Goal: Browse casually

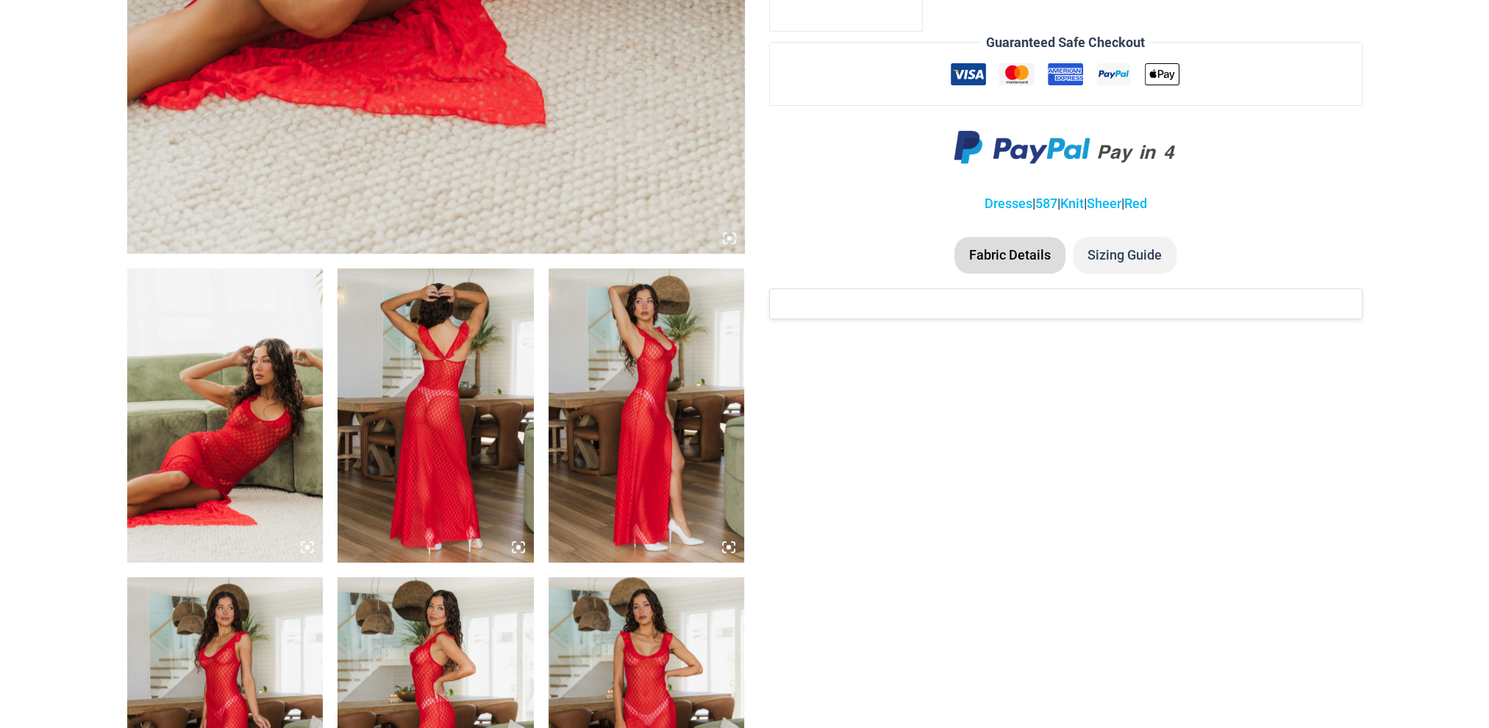
scroll to position [882, 0]
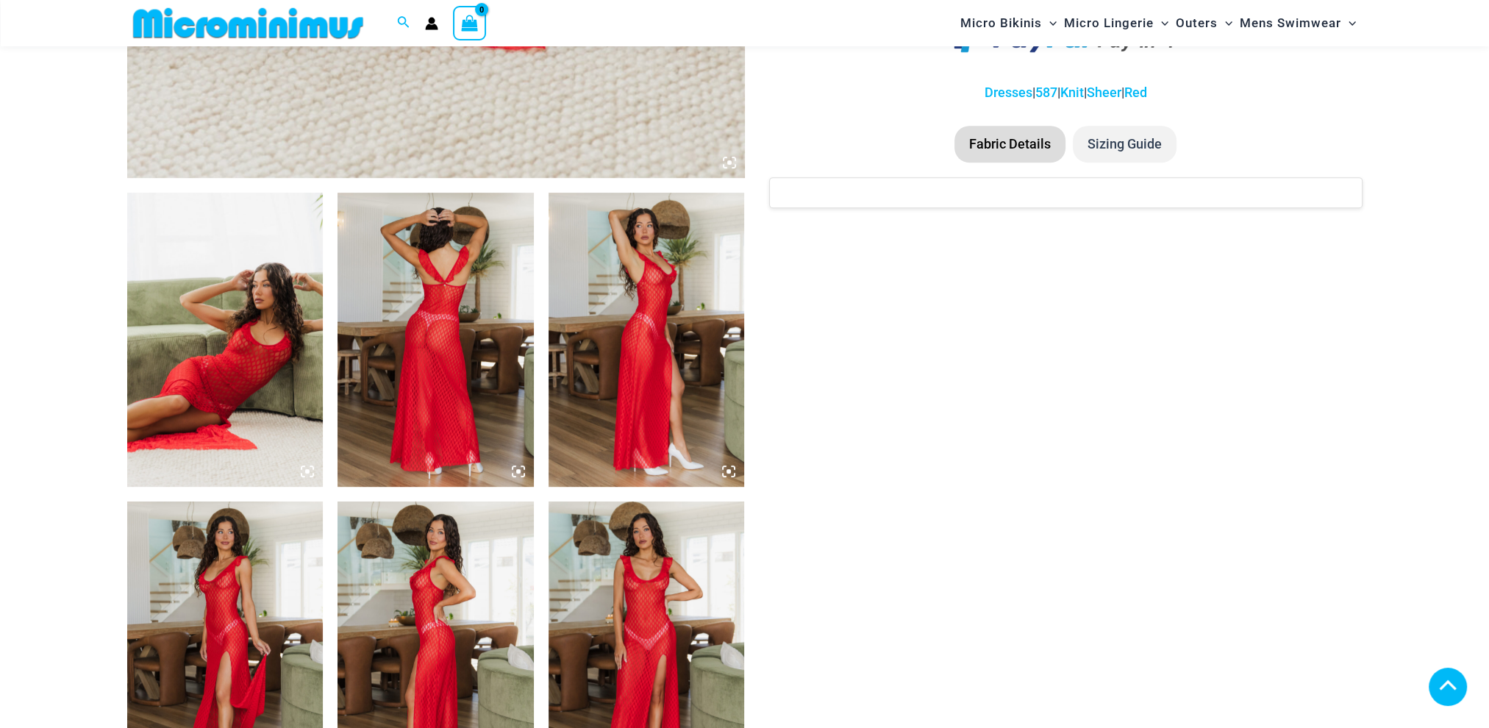
click at [444, 340] on img at bounding box center [435, 340] width 196 height 294
click at [518, 474] on icon at bounding box center [518, 471] width 13 height 13
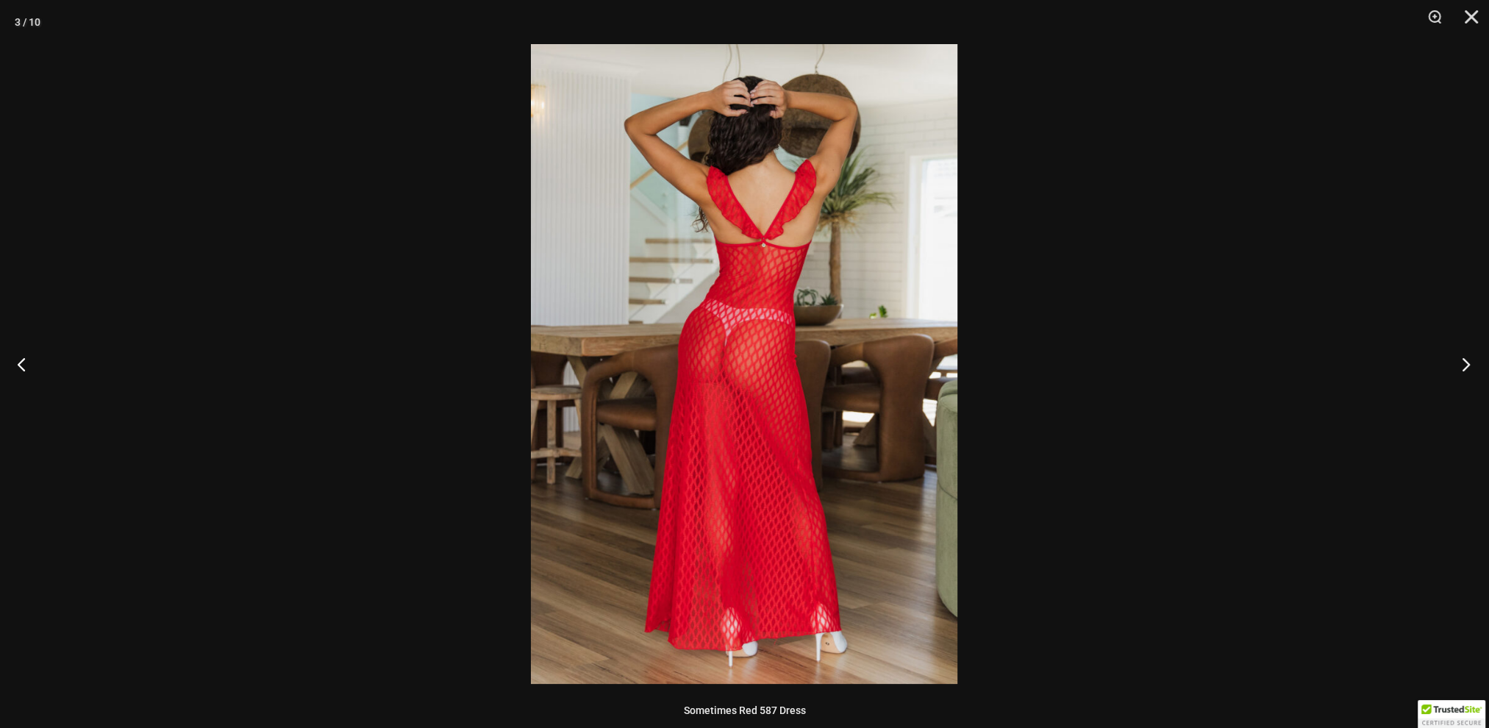
click at [1470, 366] on button "Next" at bounding box center [1461, 364] width 55 height 74
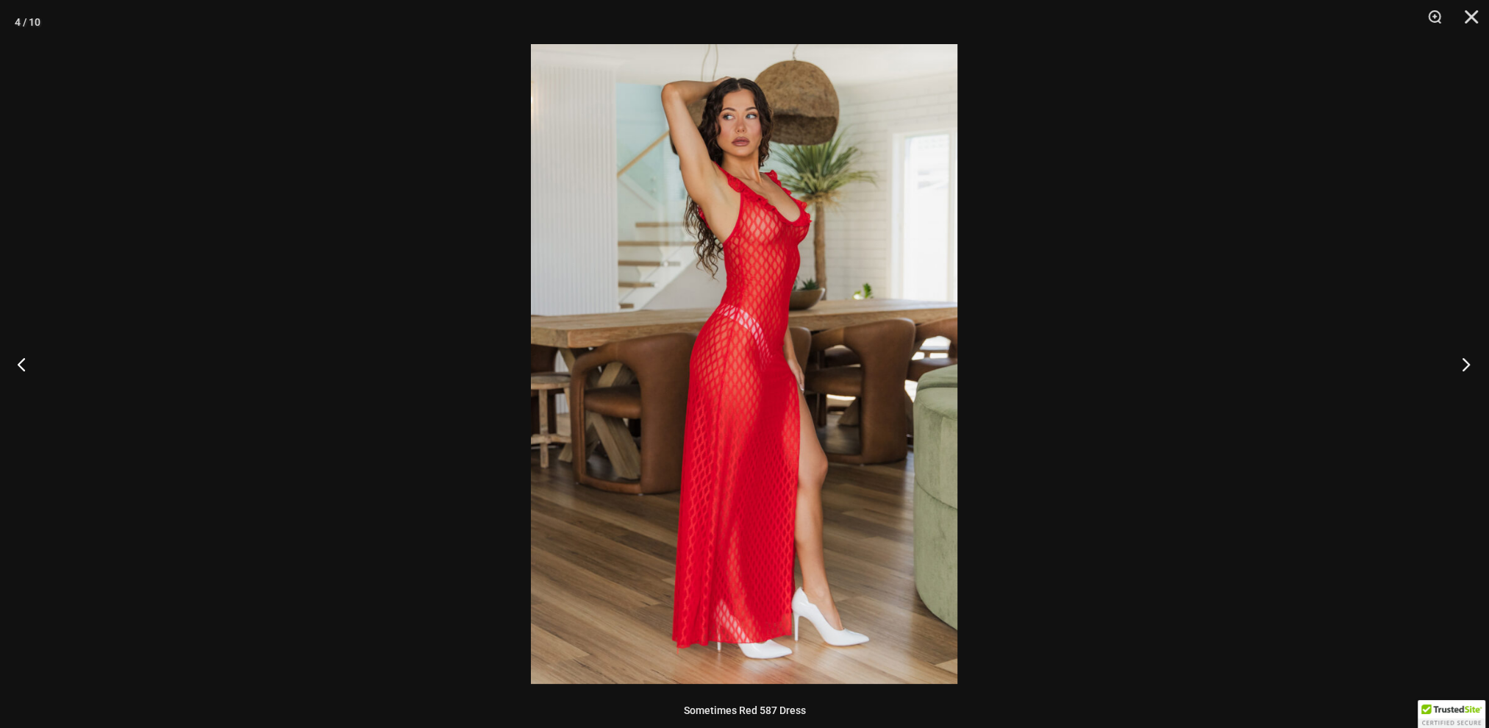
click at [1470, 366] on button "Next" at bounding box center [1461, 364] width 55 height 74
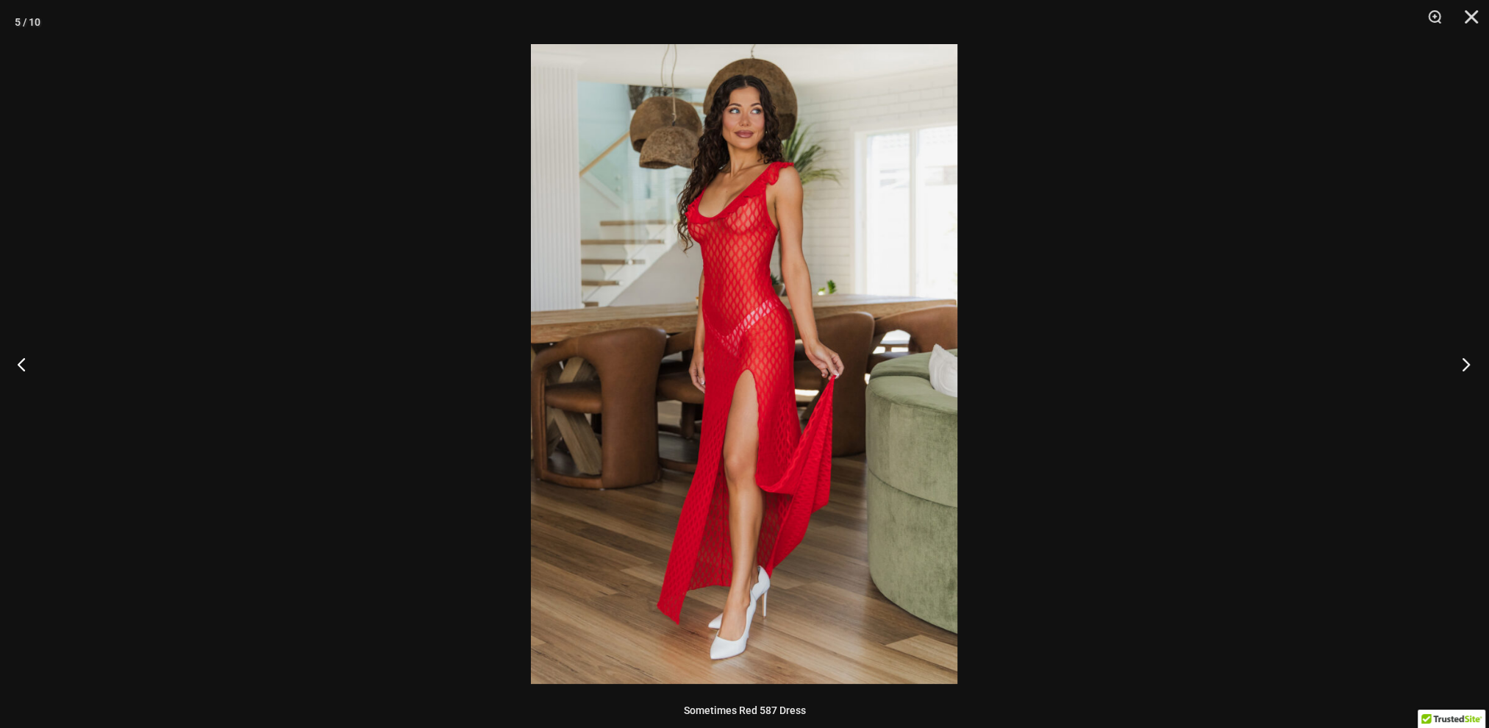
click at [1470, 366] on button "Next" at bounding box center [1461, 364] width 55 height 74
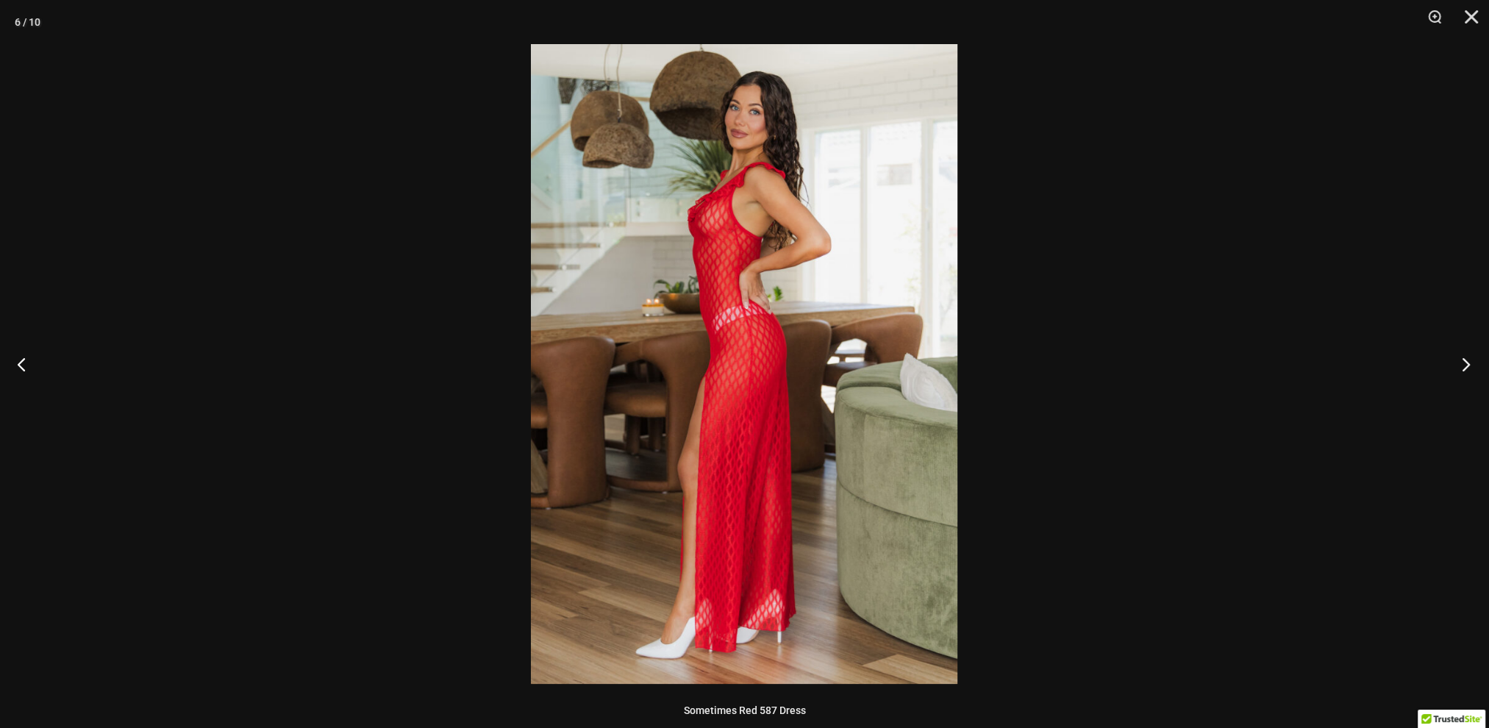
click at [1470, 366] on button "Next" at bounding box center [1461, 364] width 55 height 74
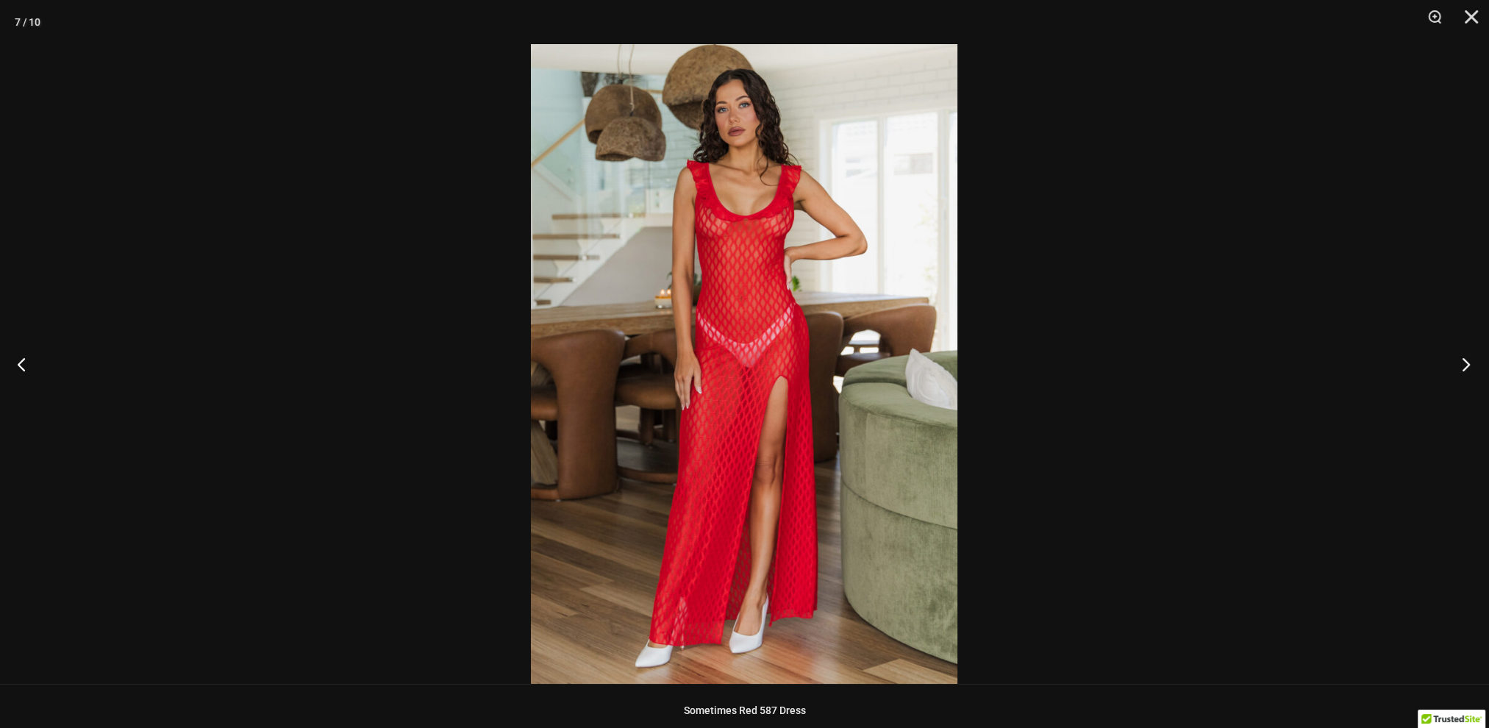
click at [1470, 366] on button "Next" at bounding box center [1461, 364] width 55 height 74
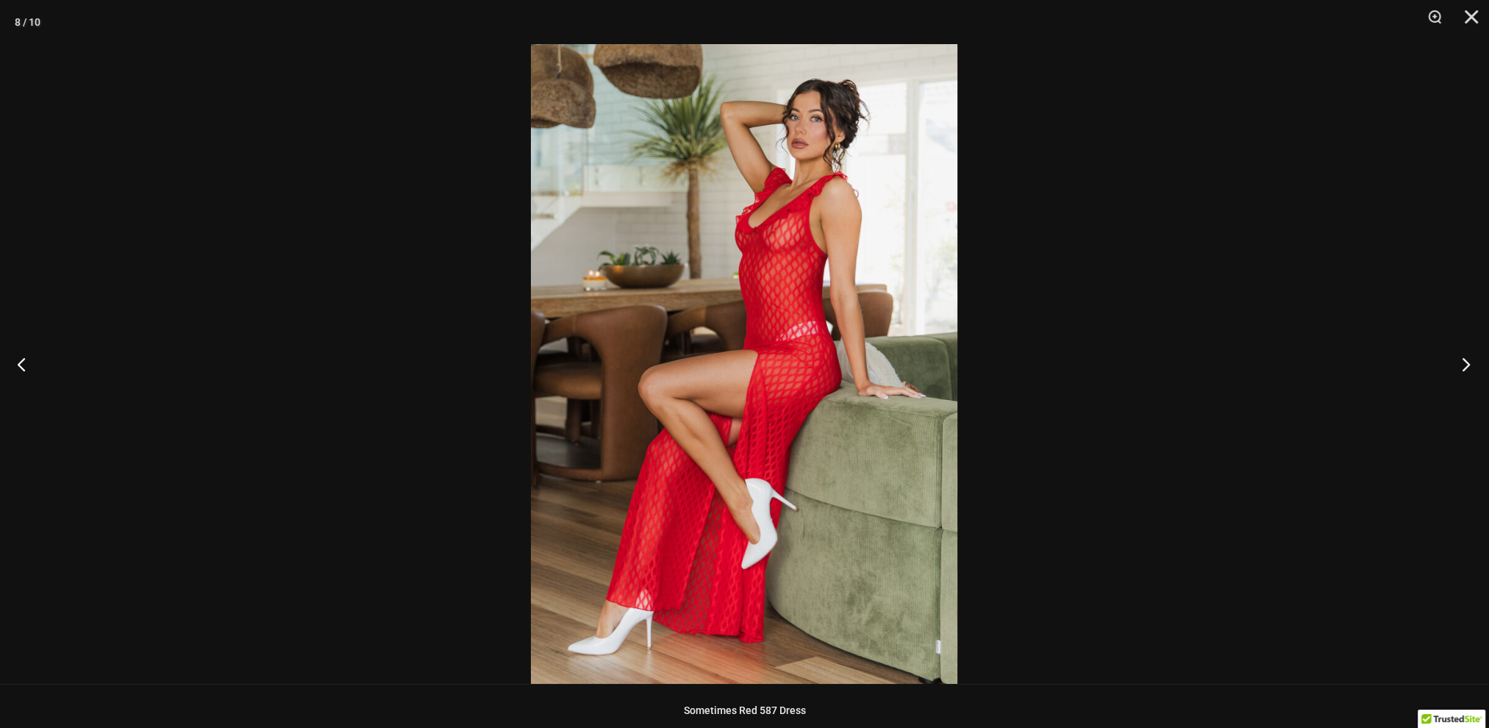
click at [1470, 366] on button "Next" at bounding box center [1461, 364] width 55 height 74
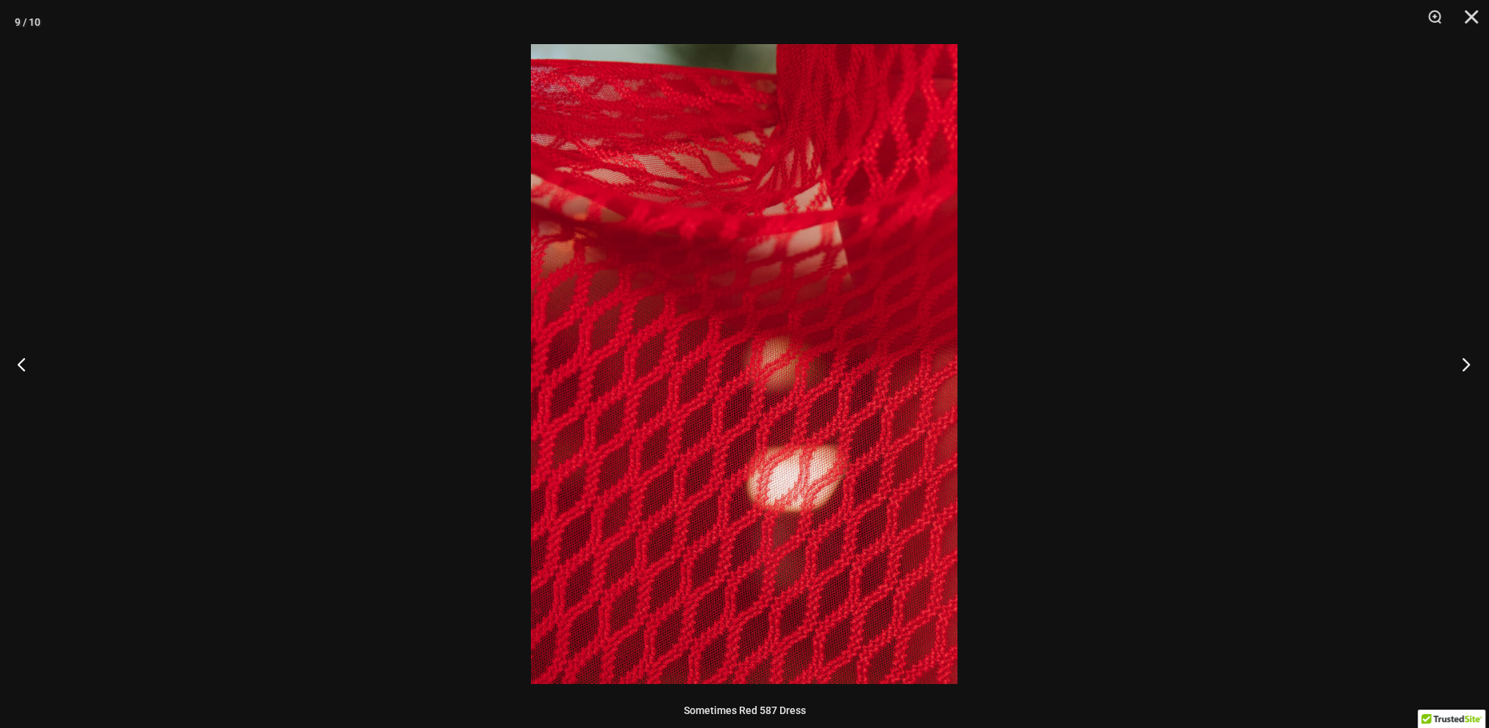
click at [1470, 366] on button "Next" at bounding box center [1461, 364] width 55 height 74
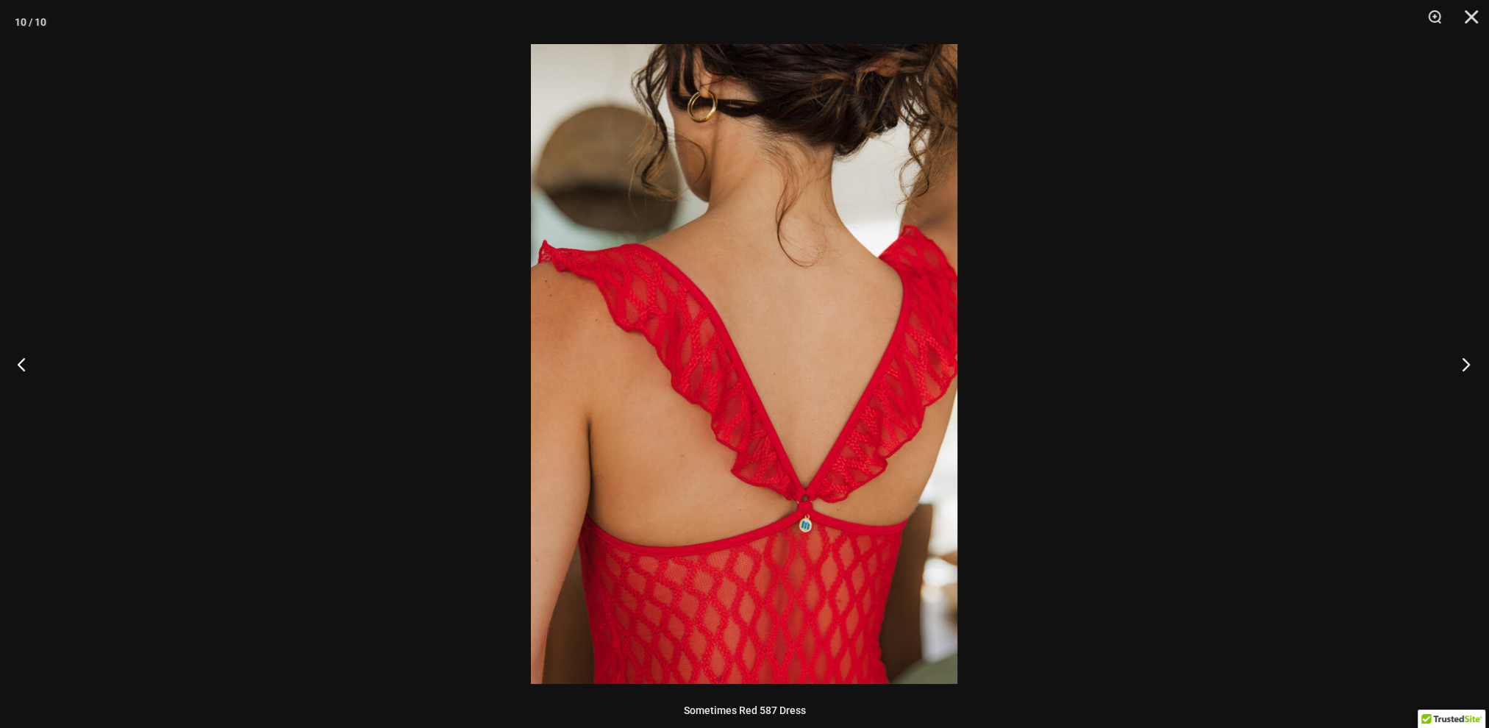
click at [1470, 366] on button "Next" at bounding box center [1461, 364] width 55 height 74
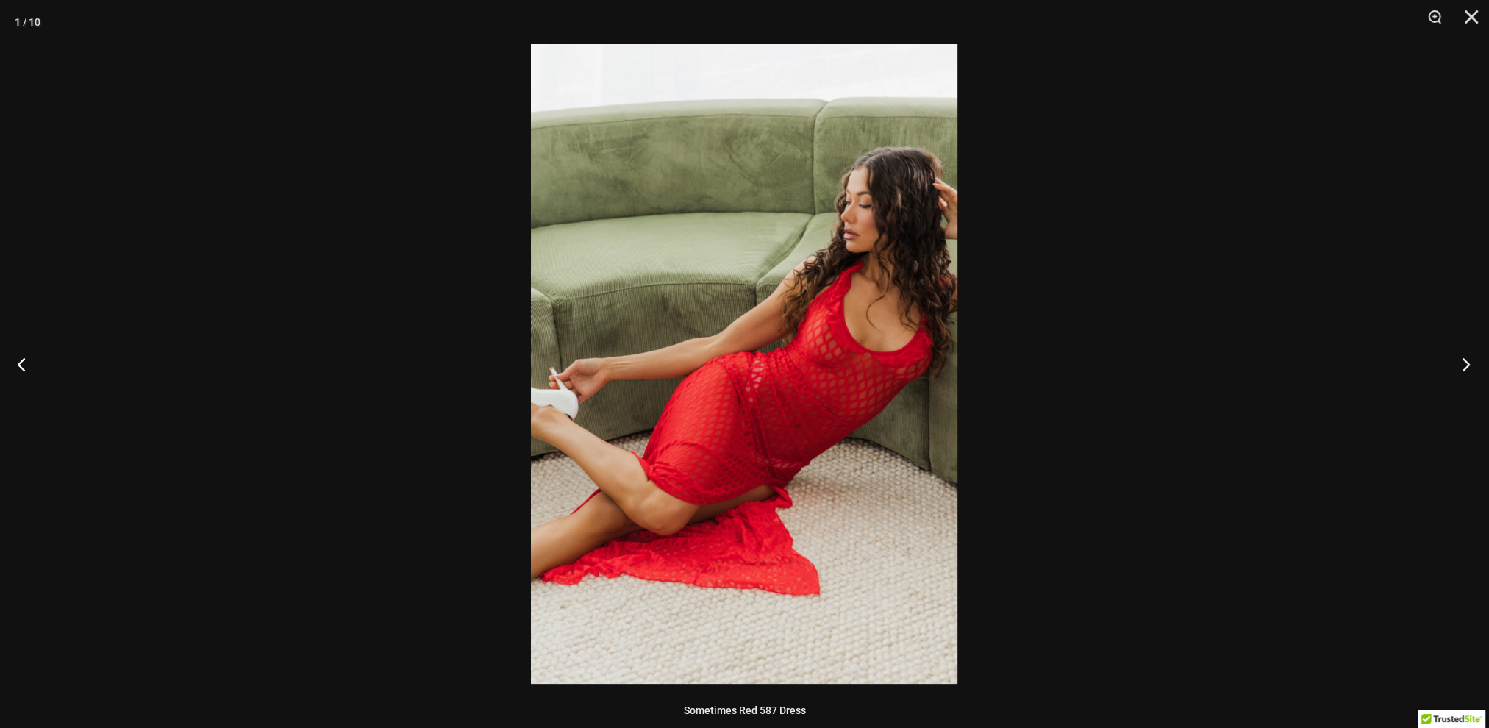
click at [1470, 366] on button "Next" at bounding box center [1461, 364] width 55 height 74
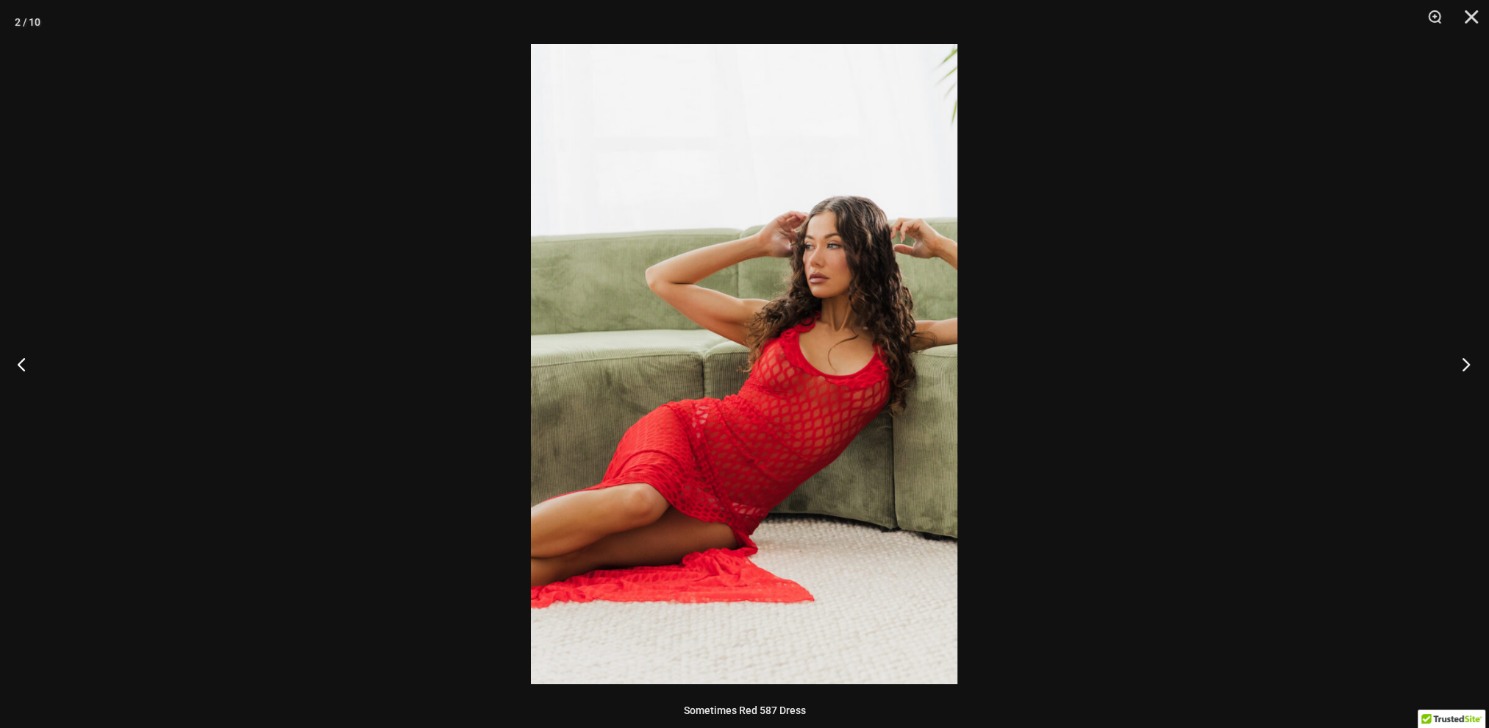
click at [1470, 366] on button "Next" at bounding box center [1461, 364] width 55 height 74
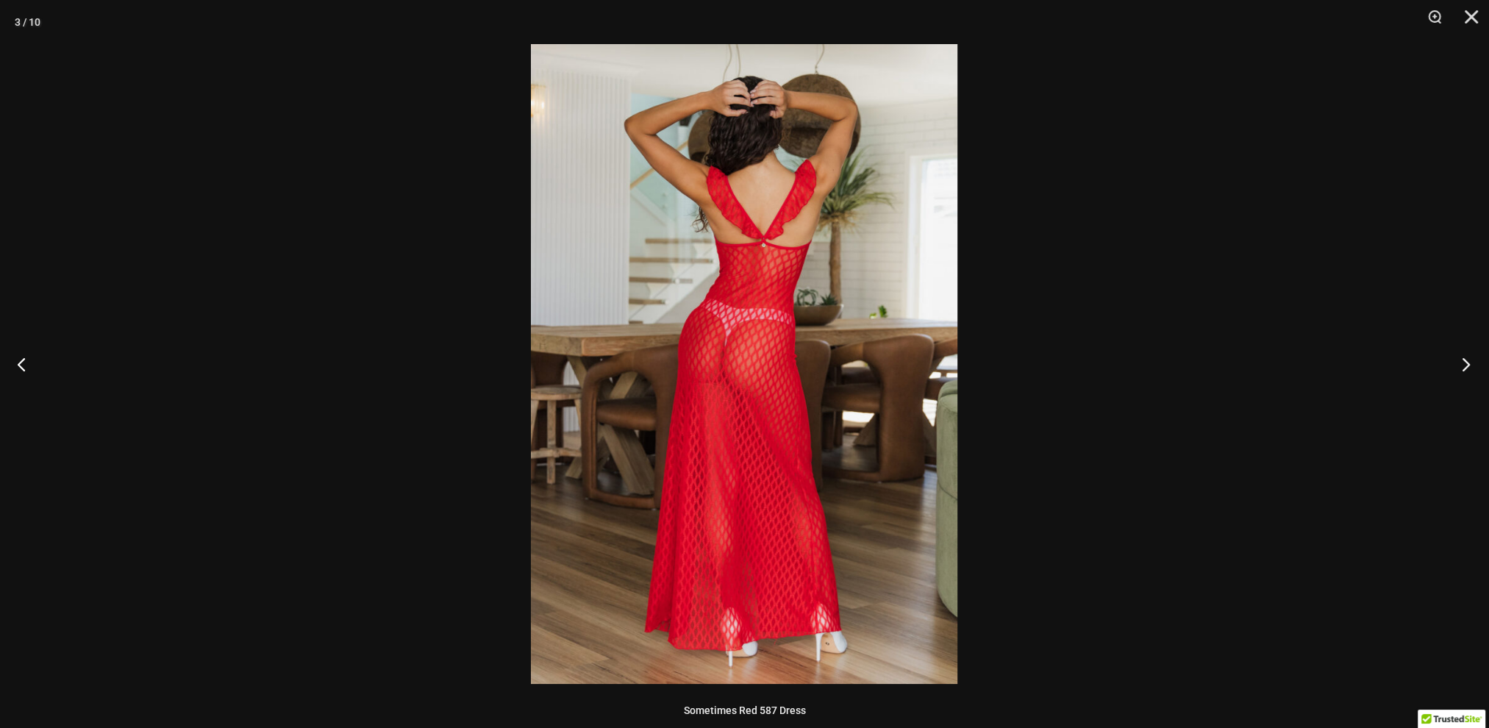
click at [1470, 366] on button "Next" at bounding box center [1461, 364] width 55 height 74
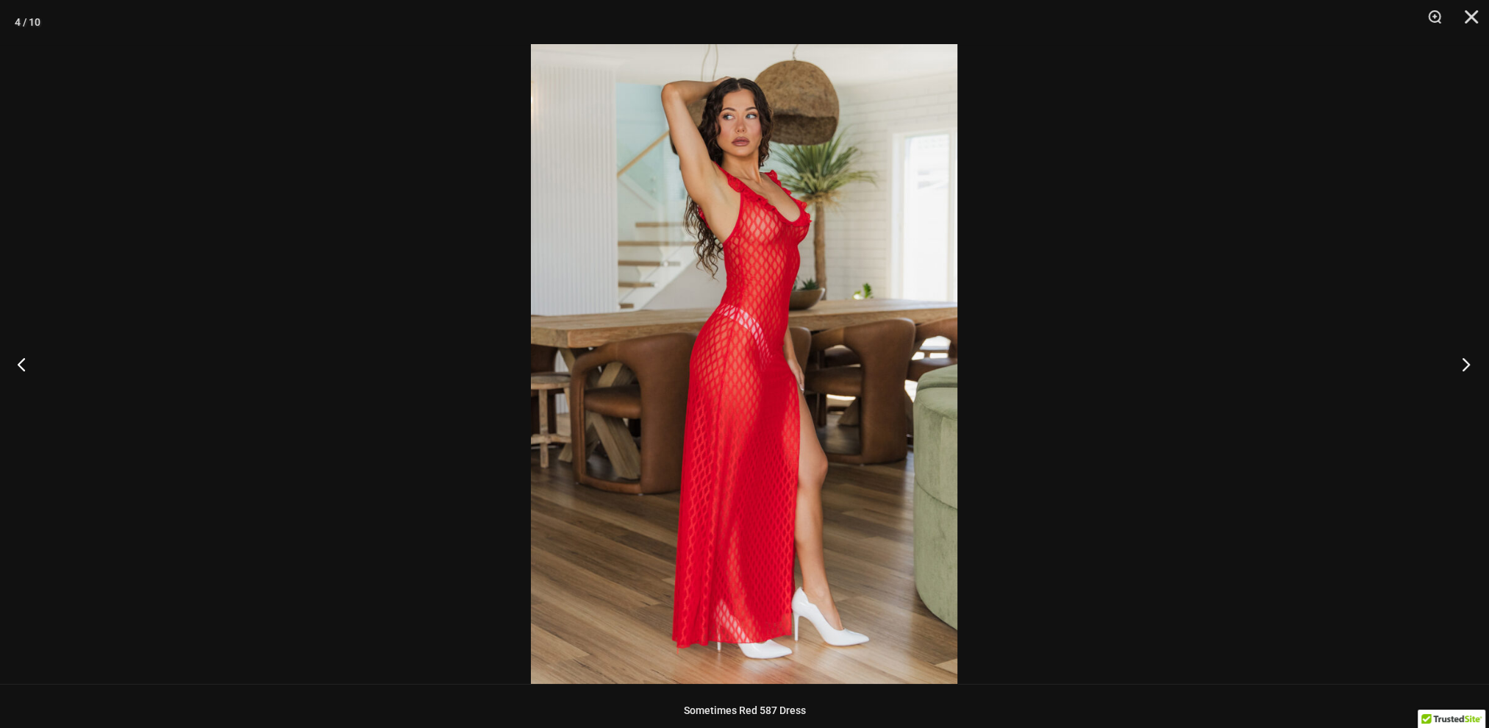
click at [1470, 366] on button "Next" at bounding box center [1461, 364] width 55 height 74
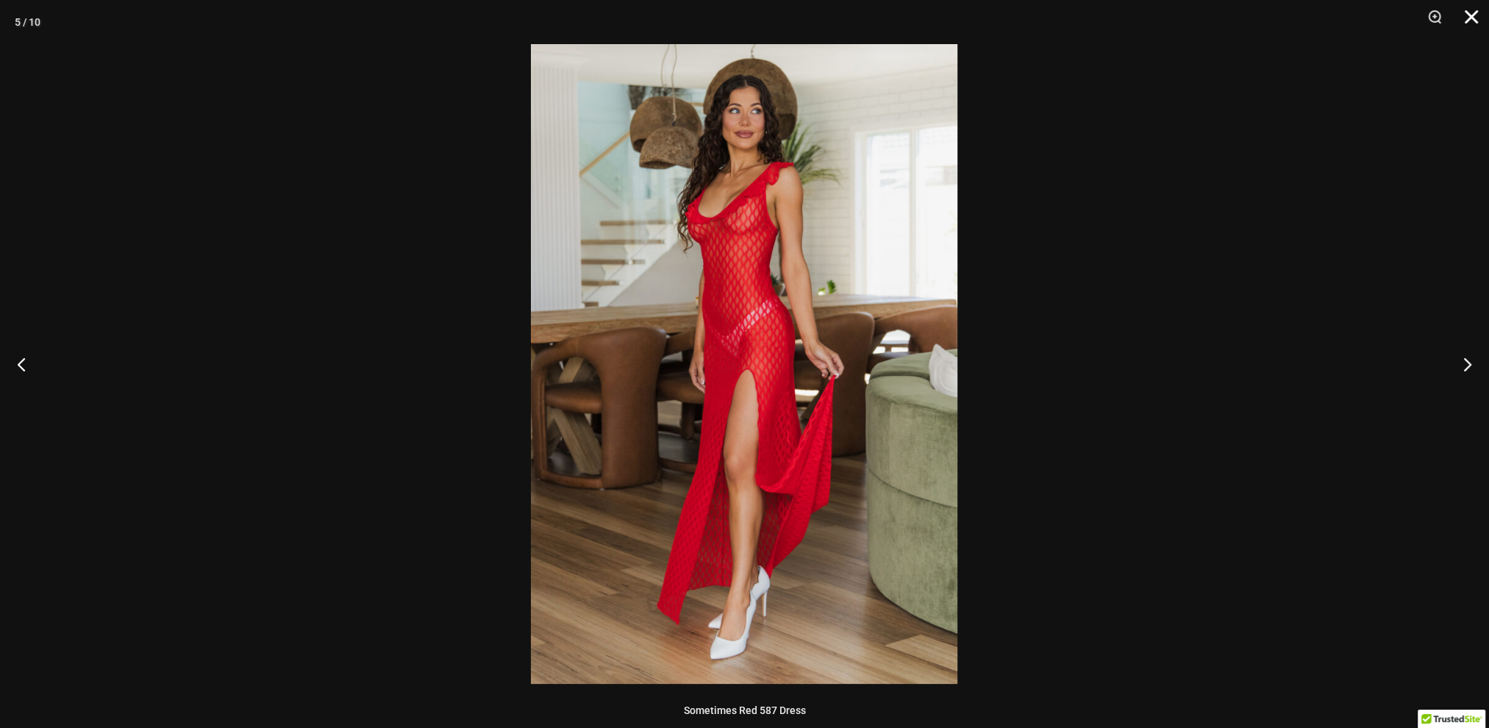
click at [1476, 19] on button "Close" at bounding box center [1466, 22] width 37 height 44
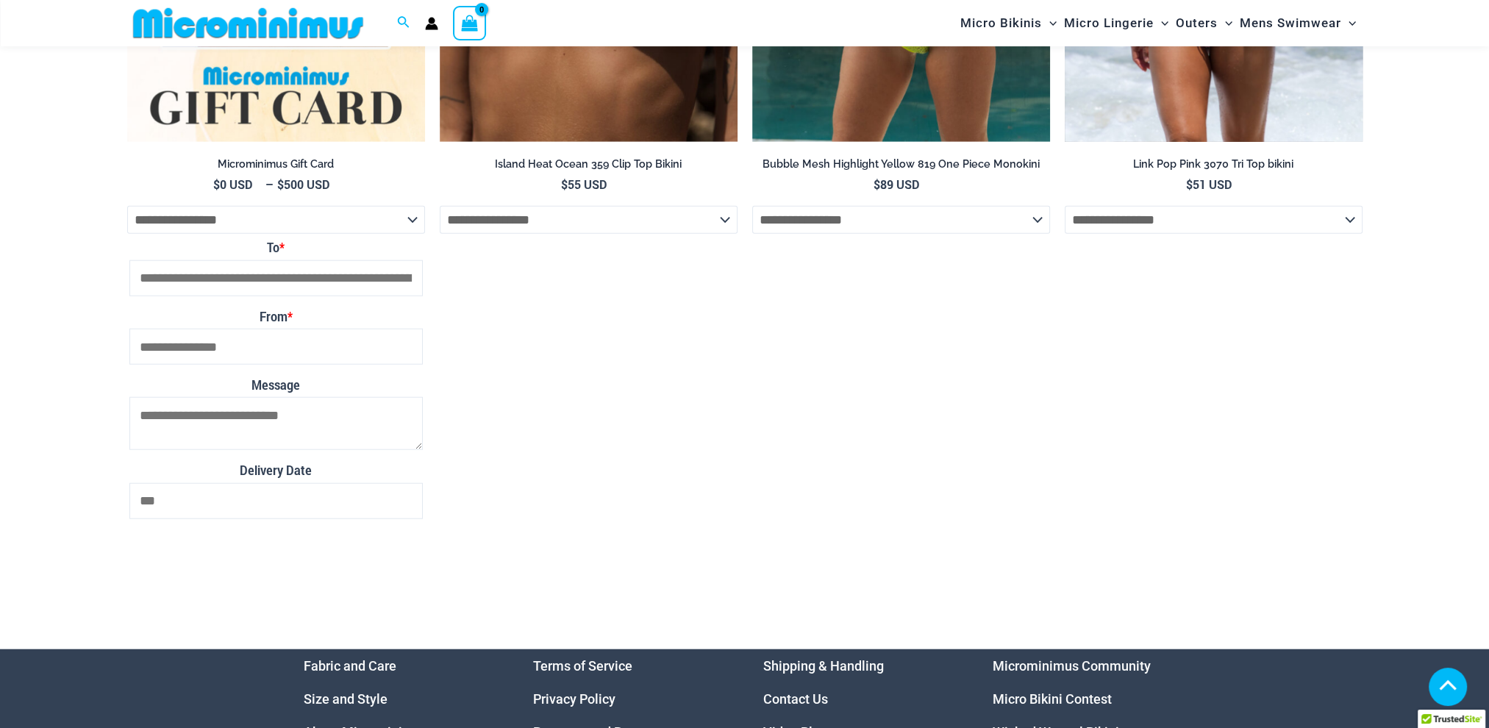
scroll to position [4705, 0]
